Goal: Transaction & Acquisition: Purchase product/service

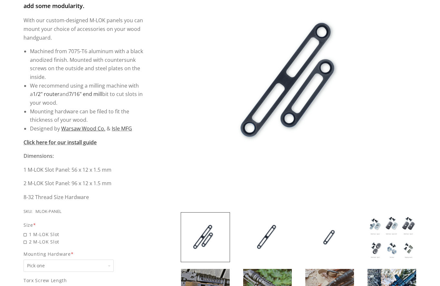
scroll to position [132, 0]
click at [26, 231] on span "1 M-LOK Slot" at bounding box center [85, 234] width 123 height 7
click at [26, 231] on input "1 M-LOK Slot" at bounding box center [69, 231] width 90 height 0
radio input "true"
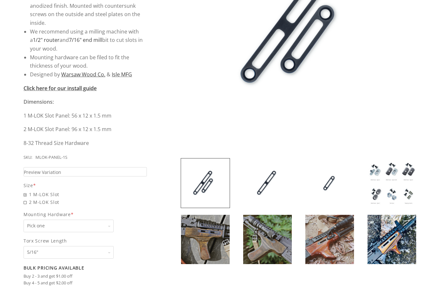
scroll to position [185, 0]
click at [107, 247] on select "Pick one 5/16" 3/8" 1/2" 5/8" None" at bounding box center [69, 253] width 90 height 13
select select "1069"
click at [112, 220] on select "Pick one None Weld Nuts - Type A & Torx Screws +$1 Weld Nuts - Type A + B & Tor…" at bounding box center [69, 226] width 90 height 13
click at [110, 220] on select "Pick one None Weld Nuts - Type A & Torx Screws +$1 Weld Nuts - Type A + B & Tor…" at bounding box center [69, 226] width 90 height 13
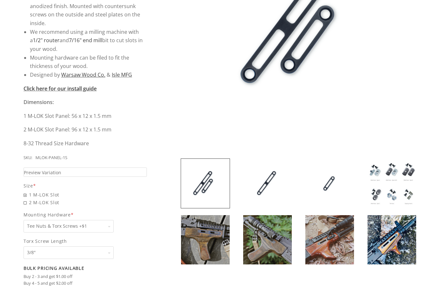
select select "830"
click at [399, 175] on img at bounding box center [392, 183] width 49 height 49
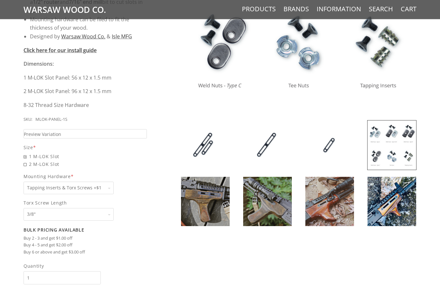
scroll to position [224, 0]
click at [104, 213] on select "Pick one 5/16" 3/8" 1/2" 5/8" None" at bounding box center [69, 214] width 90 height 13
select select "1068"
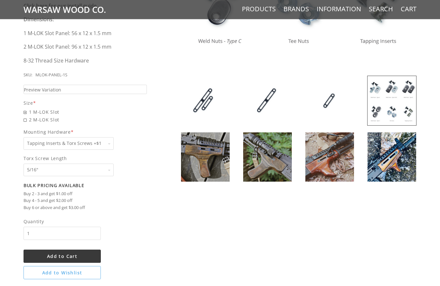
scroll to position [268, 0]
click at [28, 229] on input "1" at bounding box center [62, 233] width 77 height 13
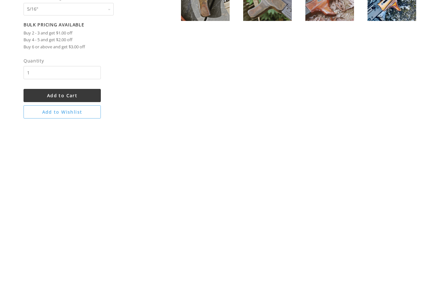
click at [43, 227] on input "1" at bounding box center [62, 233] width 77 height 13
type input "4"
click at [90, 250] on button "Add to Cart" at bounding box center [62, 256] width 77 height 13
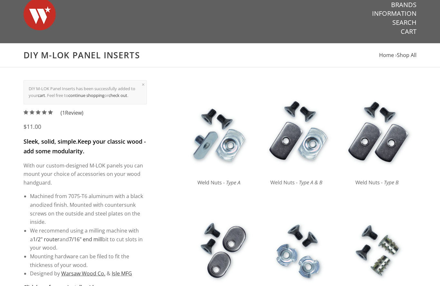
scroll to position [0, 0]
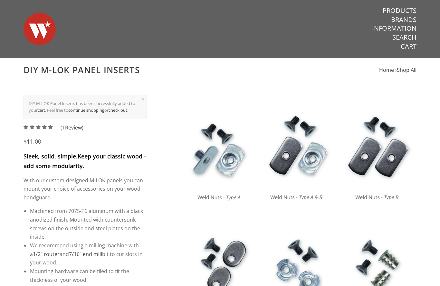
click at [414, 47] on link "Cart" at bounding box center [409, 46] width 16 height 8
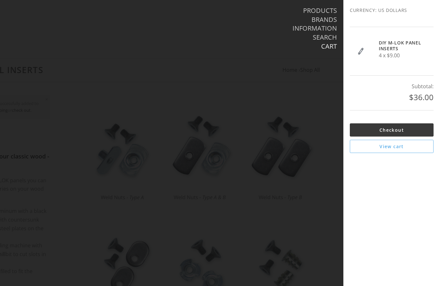
click at [423, 130] on link "Checkout" at bounding box center [392, 129] width 84 height 13
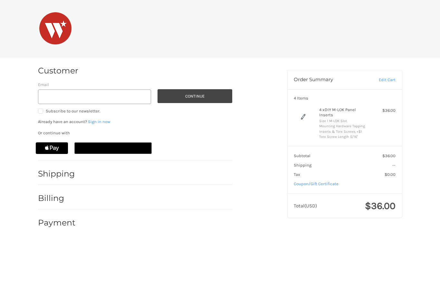
click at [219, 169] on div "Shipping" at bounding box center [135, 174] width 194 height 22
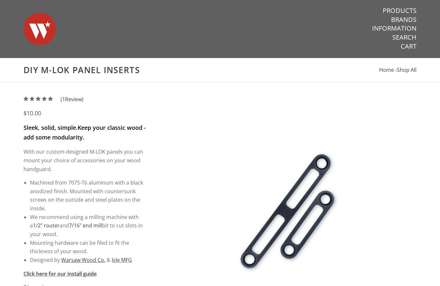
select select "830"
